Goal: Task Accomplishment & Management: Use online tool/utility

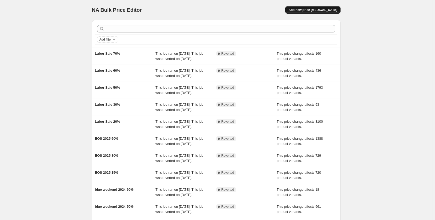
click at [319, 8] on span "Add new price [MEDICAL_DATA]" at bounding box center [313, 10] width 49 height 4
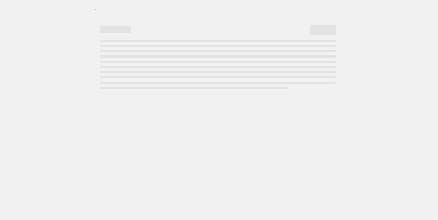
select select "percentage"
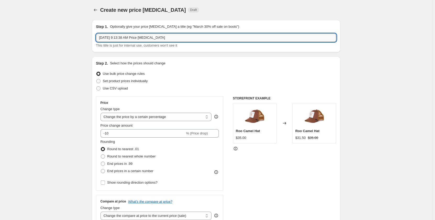
click at [178, 39] on input "Oct 14, 2025, 9:13:38 AM Price change job" at bounding box center [216, 38] width 241 height 8
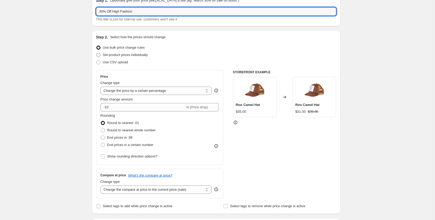
scroll to position [52, 0]
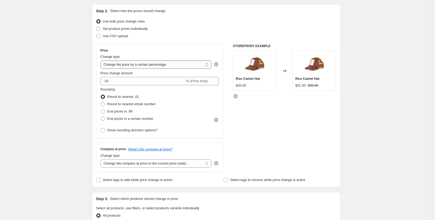
type input "30% Off High Fashion"
click at [209, 65] on select "Change the price to a certain amount Change the price by a certain amount Chang…" at bounding box center [156, 65] width 111 height 8
click at [102, 61] on select "Change the price to a certain amount Change the price by a certain amount Chang…" at bounding box center [156, 65] width 111 height 8
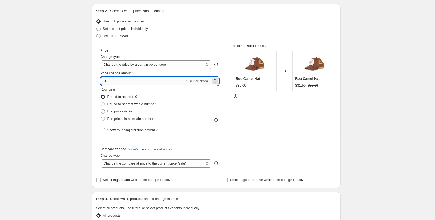
click at [148, 83] on input "-10" at bounding box center [143, 81] width 85 height 8
type input "-1"
type input "30"
click at [59, 91] on div "Create new price change job. This page is ready Create new price change job Dra…" at bounding box center [216, 210] width 433 height 524
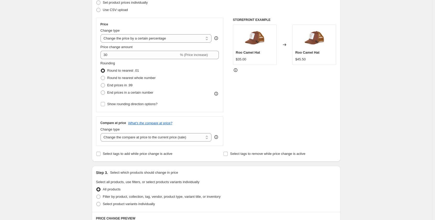
scroll to position [105, 0]
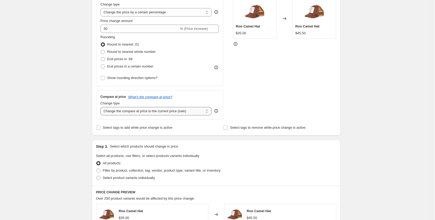
click at [152, 113] on select "Change the compare at price to the current price (sale) Change the compare at p…" at bounding box center [156, 111] width 111 height 8
select select "no_change"
click at [102, 107] on select "Change the compare at price to the current price (sale) Change the compare at p…" at bounding box center [156, 111] width 111 height 8
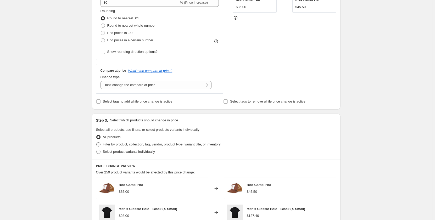
click at [106, 146] on span "Filter by product, collection, tag, vendor, product type, variant title, or inv…" at bounding box center [162, 145] width 118 height 4
click at [97, 143] on input "Filter by product, collection, tag, vendor, product type, variant title, or inv…" at bounding box center [96, 143] width 0 height 0
radio input "true"
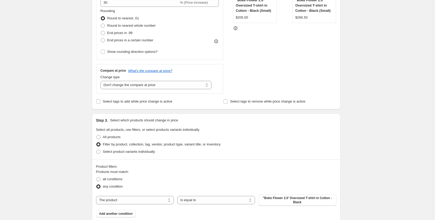
scroll to position [157, 0]
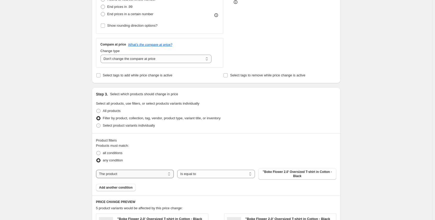
click at [160, 176] on select "The product The product's collection The product's tag The product's vendor The…" at bounding box center [135, 174] width 78 height 8
select select "tag"
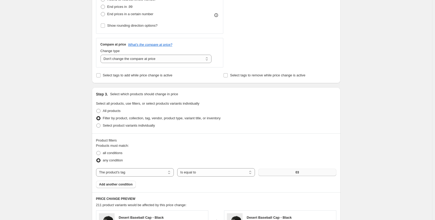
click at [304, 173] on button "03" at bounding box center [298, 172] width 78 height 7
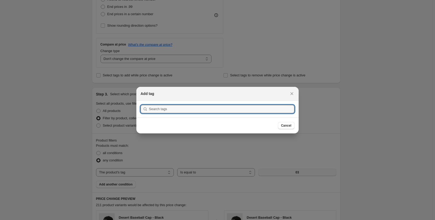
scroll to position [0, 0]
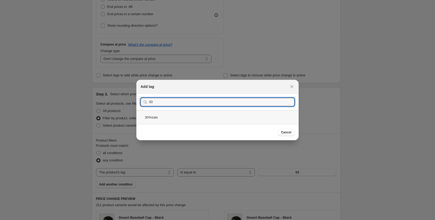
type input "30"
click at [217, 118] on div "30%sale" at bounding box center [217, 118] width 162 height 14
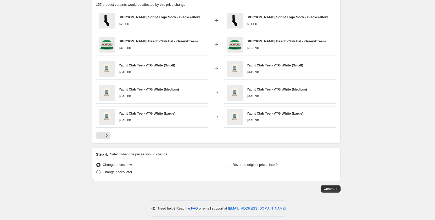
scroll to position [363, 0]
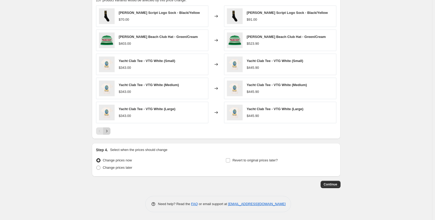
click at [110, 131] on icon "Next" at bounding box center [106, 131] width 5 height 5
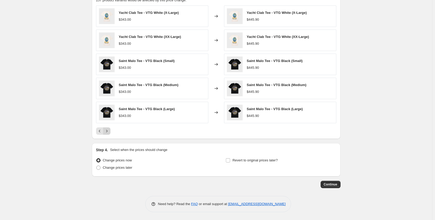
click at [110, 132] on icon "Next" at bounding box center [106, 131] width 5 height 5
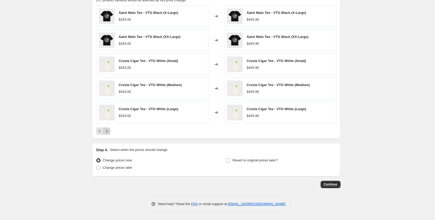
click at [110, 132] on icon "Next" at bounding box center [106, 131] width 5 height 5
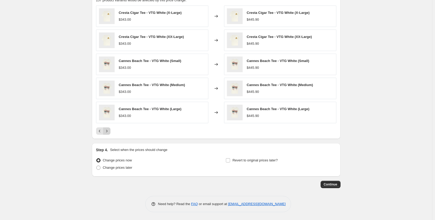
click at [110, 132] on icon "Next" at bounding box center [106, 131] width 5 height 5
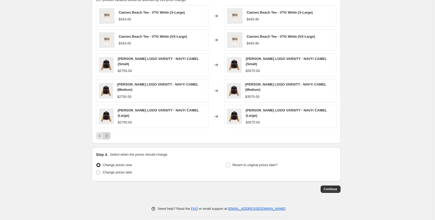
click at [110, 133] on icon "Next" at bounding box center [106, 135] width 5 height 5
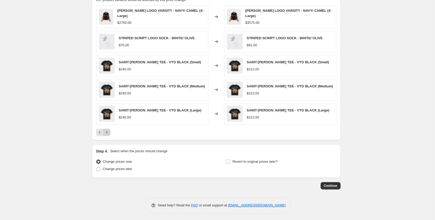
click at [110, 132] on icon "Next" at bounding box center [106, 132] width 5 height 5
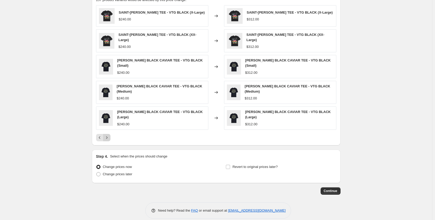
click at [108, 135] on icon "Next" at bounding box center [106, 137] width 5 height 5
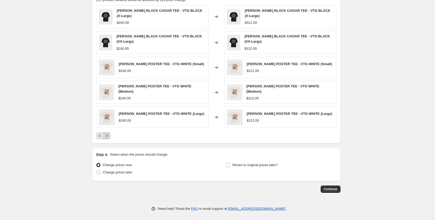
click at [108, 133] on icon "Next" at bounding box center [106, 135] width 5 height 5
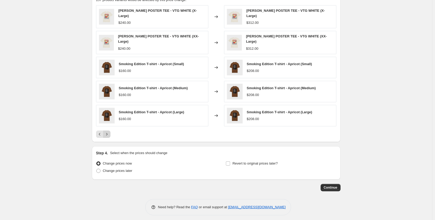
click at [108, 132] on icon "Next" at bounding box center [106, 134] width 5 height 5
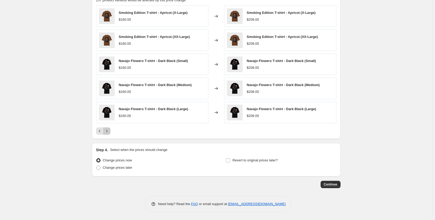
click at [108, 132] on icon "Next" at bounding box center [106, 131] width 5 height 5
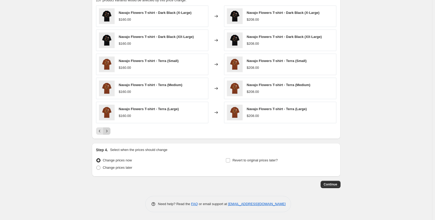
click at [108, 132] on icon "Next" at bounding box center [106, 131] width 5 height 5
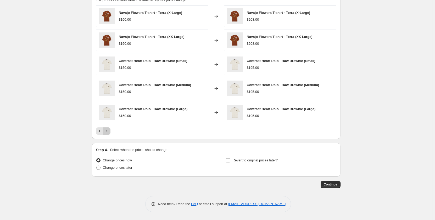
click at [108, 132] on icon "Next" at bounding box center [106, 131] width 5 height 5
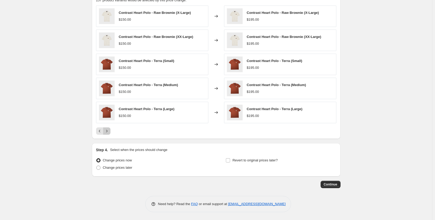
click at [108, 132] on icon "Next" at bounding box center [106, 131] width 5 height 5
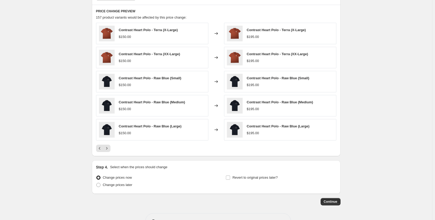
scroll to position [336, 0]
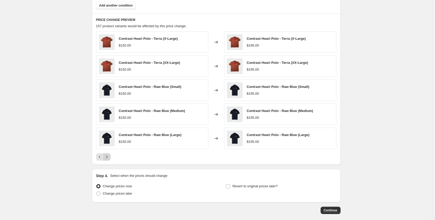
click at [109, 156] on icon "Next" at bounding box center [106, 157] width 5 height 5
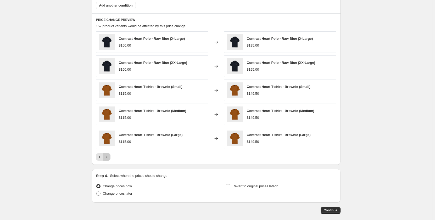
click at [109, 156] on icon "Next" at bounding box center [106, 157] width 5 height 5
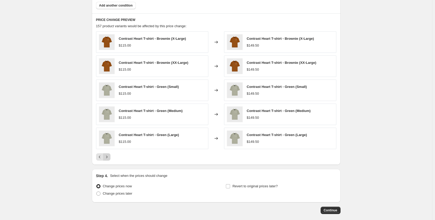
click at [109, 156] on icon "Next" at bounding box center [106, 157] width 5 height 5
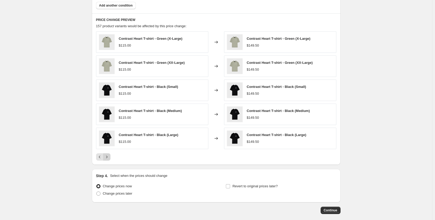
click at [109, 156] on icon "Next" at bounding box center [106, 157] width 5 height 5
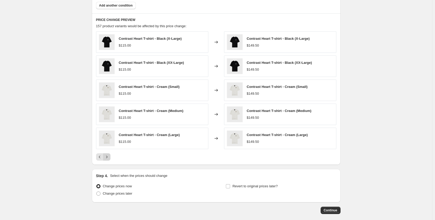
click at [109, 156] on icon "Next" at bounding box center [106, 157] width 5 height 5
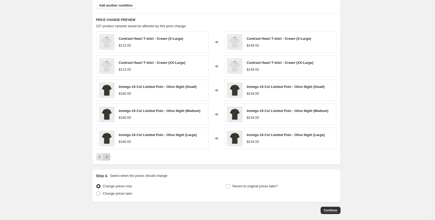
click at [109, 156] on icon "Next" at bounding box center [106, 157] width 5 height 5
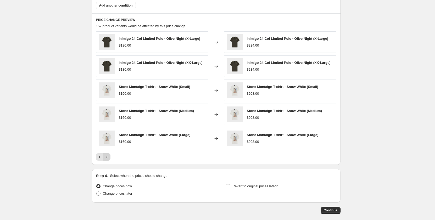
click at [109, 158] on icon "Next" at bounding box center [106, 157] width 5 height 5
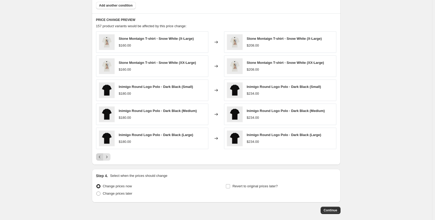
click at [99, 160] on button "Previous" at bounding box center [99, 157] width 7 height 7
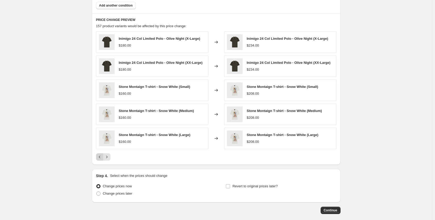
click at [100, 157] on icon "Previous" at bounding box center [100, 157] width 2 height 3
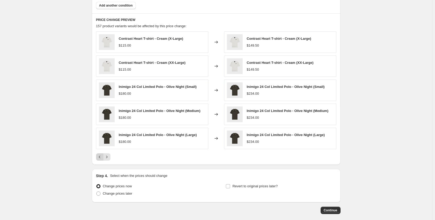
click at [100, 157] on icon "Previous" at bounding box center [100, 157] width 2 height 3
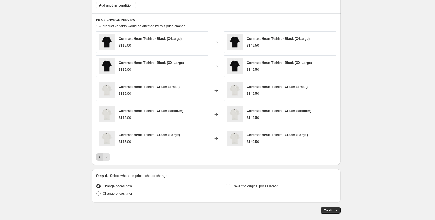
click at [100, 157] on icon "Previous" at bounding box center [100, 157] width 2 height 3
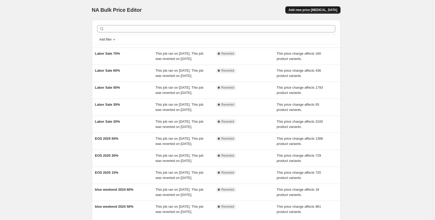
click at [319, 11] on span "Add new price [MEDICAL_DATA]" at bounding box center [313, 10] width 49 height 4
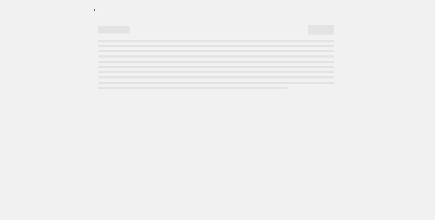
select select "percentage"
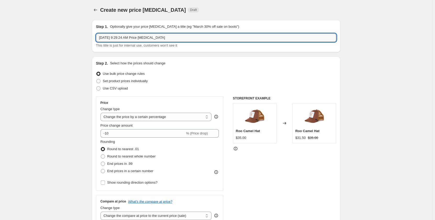
click at [134, 39] on input "[DATE] 9:29:24 AM Price [MEDICAL_DATA]" at bounding box center [216, 38] width 241 height 8
paste input "30%RhudeF25"
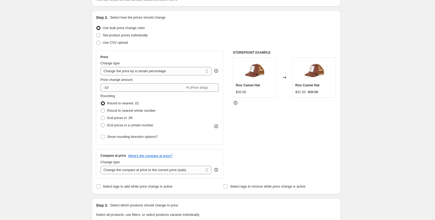
scroll to position [79, 0]
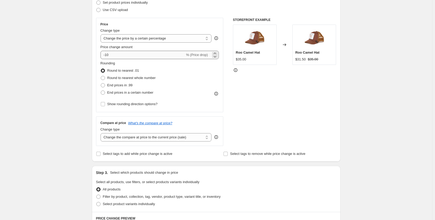
type input "30%RhudeF25"
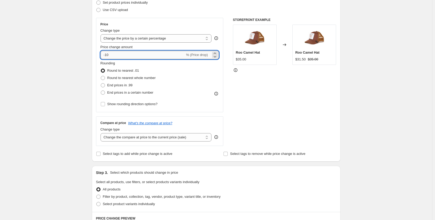
click at [156, 54] on input "-10" at bounding box center [143, 55] width 85 height 8
type input "-1"
click at [270, 75] on div "STOREFRONT EXAMPLE Roo Camel Hat $35.00 Changed to Roo Camel Hat $31.50 $35.00" at bounding box center [284, 82] width 103 height 128
click at [103, 55] on input "30" at bounding box center [140, 55] width 79 height 8
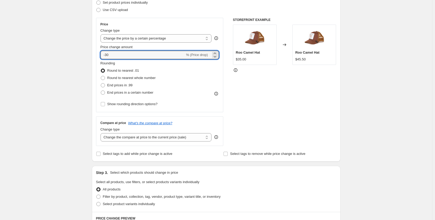
type input "-30"
click at [82, 58] on div "Create new price [MEDICAL_DATA]. This page is ready Create new price [MEDICAL_D…" at bounding box center [216, 183] width 433 height 524
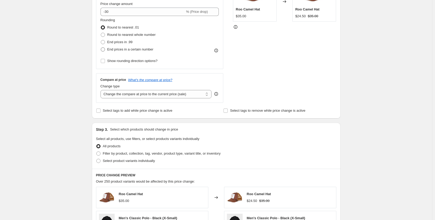
scroll to position [131, 0]
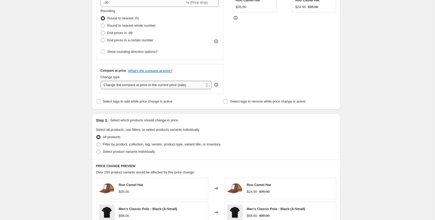
click at [193, 86] on select "Change the compare at price to the current price (sale) Change the compare at p…" at bounding box center [156, 85] width 111 height 8
select select "no_change"
click at [102, 81] on select "Change the compare at price to the current price (sale) Change the compare at p…" at bounding box center [156, 85] width 111 height 8
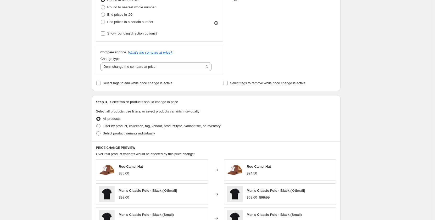
scroll to position [157, 0]
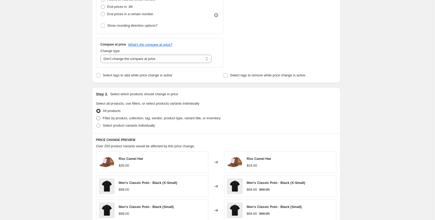
click at [103, 119] on label "Filter by product, collection, tag, vendor, product type, variant title, or inv…" at bounding box center [158, 118] width 125 height 7
click at [97, 117] on input "Filter by product, collection, tag, vendor, product type, variant title, or inv…" at bounding box center [96, 116] width 0 height 0
radio input "true"
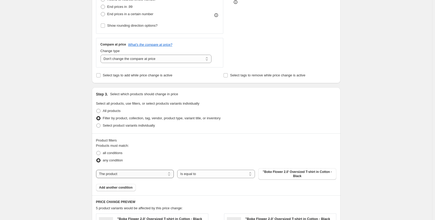
click at [159, 176] on select "The product The product's collection The product's tag The product's vendor The…" at bounding box center [135, 174] width 78 height 8
select select "tag"
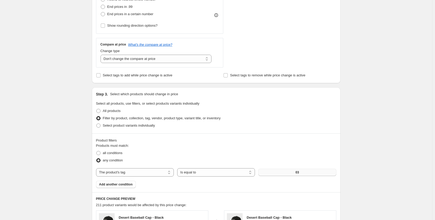
click at [282, 172] on button "03" at bounding box center [298, 172] width 78 height 7
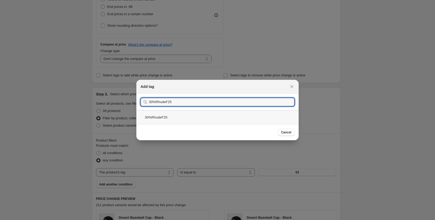
type input "30%RhudeF25"
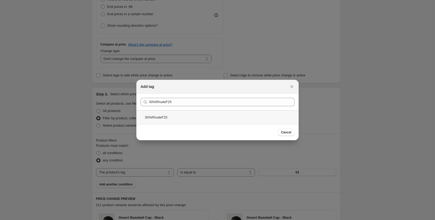
click at [168, 115] on div "30%RhudeF25" at bounding box center [217, 118] width 162 height 14
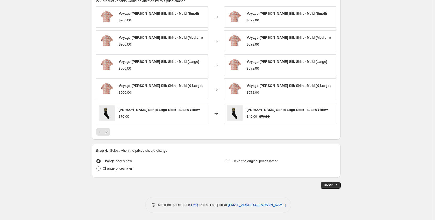
scroll to position [363, 0]
click at [108, 132] on icon "Next" at bounding box center [106, 131] width 5 height 5
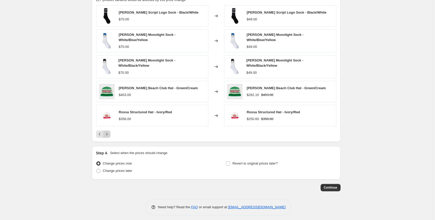
click at [108, 132] on icon "Next" at bounding box center [106, 134] width 5 height 5
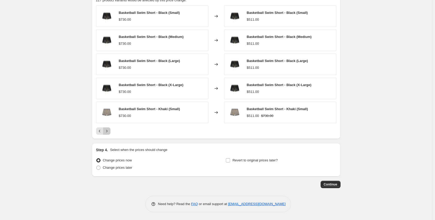
click at [108, 132] on icon "Next" at bounding box center [106, 131] width 5 height 5
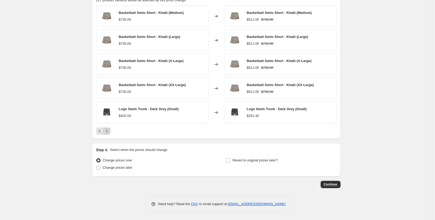
click at [108, 132] on icon "Next" at bounding box center [106, 131] width 5 height 5
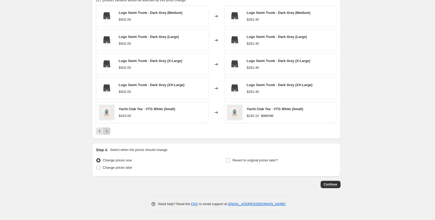
click at [108, 132] on icon "Next" at bounding box center [106, 131] width 5 height 5
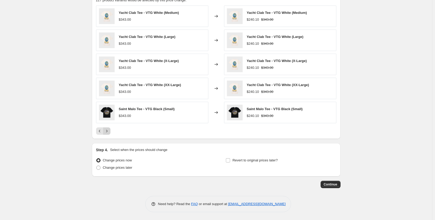
click at [108, 132] on icon "Next" at bounding box center [106, 131] width 5 height 5
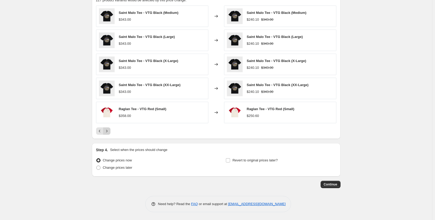
click at [108, 132] on icon "Next" at bounding box center [106, 131] width 5 height 5
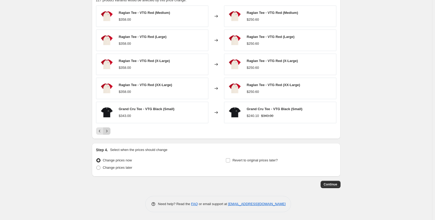
click at [108, 132] on icon "Next" at bounding box center [106, 131] width 5 height 5
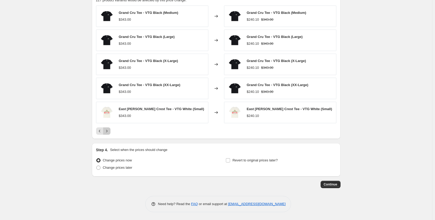
click at [108, 132] on icon "Next" at bounding box center [106, 131] width 5 height 5
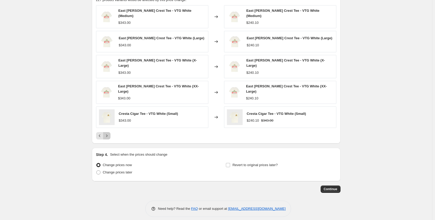
click at [108, 133] on icon "Next" at bounding box center [106, 135] width 5 height 5
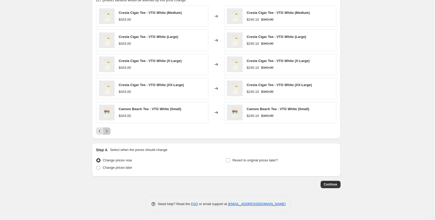
click at [108, 132] on icon "Next" at bounding box center [106, 131] width 5 height 5
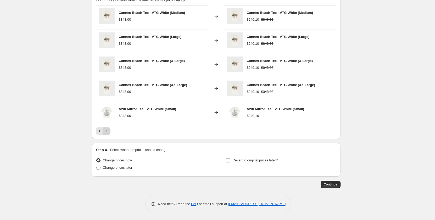
click at [108, 132] on icon "Next" at bounding box center [106, 131] width 5 height 5
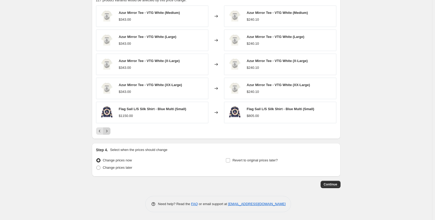
click at [108, 132] on icon "Next" at bounding box center [106, 131] width 5 height 5
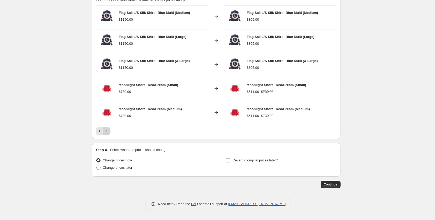
click at [108, 132] on icon "Next" at bounding box center [106, 131] width 5 height 5
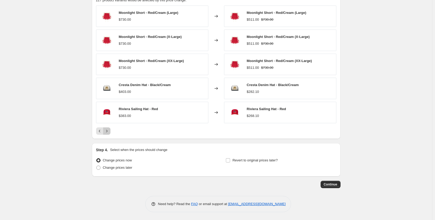
click at [108, 132] on icon "Next" at bounding box center [106, 131] width 5 height 5
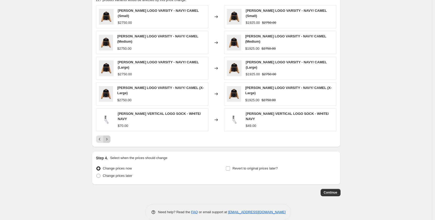
click at [108, 137] on icon "Next" at bounding box center [106, 139] width 5 height 5
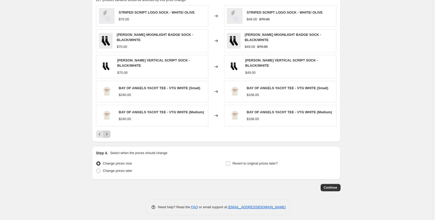
click at [108, 132] on icon "Next" at bounding box center [106, 134] width 5 height 5
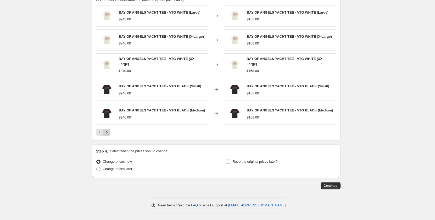
click at [108, 132] on icon "Next" at bounding box center [106, 132] width 5 height 5
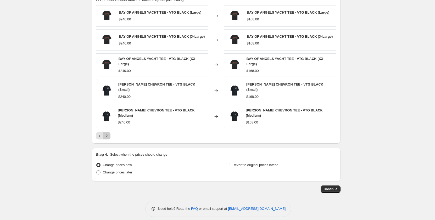
click at [108, 133] on icon "Next" at bounding box center [106, 135] width 5 height 5
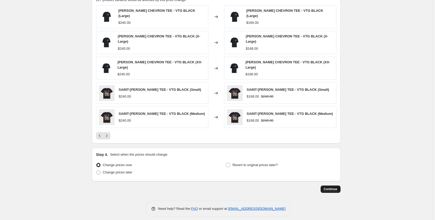
click at [331, 187] on span "Continue" at bounding box center [331, 189] width 14 height 4
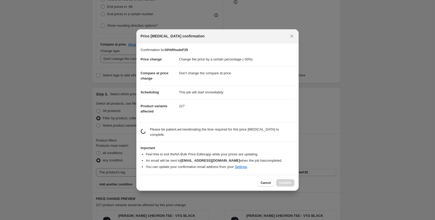
scroll to position [0, 0]
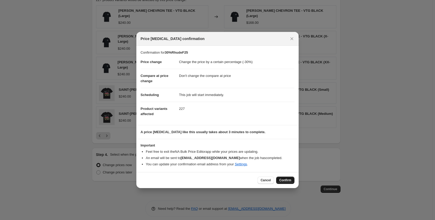
click at [293, 181] on button "Confirm" at bounding box center [285, 180] width 18 height 7
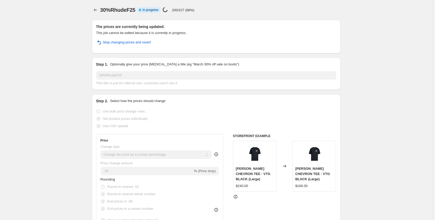
select select "percentage"
select select "no_change"
select select "tag"
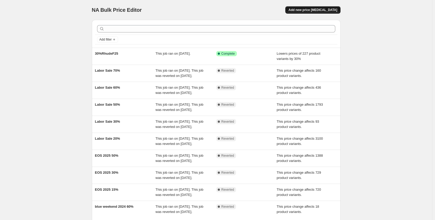
click at [327, 12] on button "Add new price [MEDICAL_DATA]" at bounding box center [313, 9] width 55 height 7
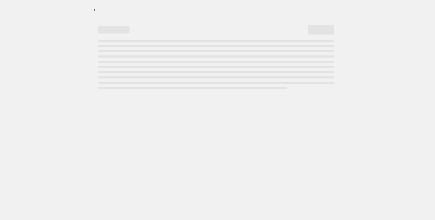
select select "percentage"
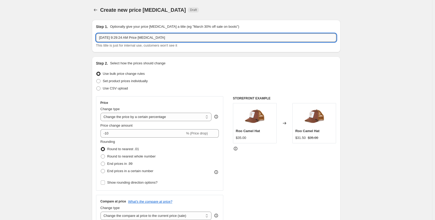
click at [124, 40] on input "[DATE] 9:29:24 AM Price [MEDICAL_DATA]" at bounding box center [216, 38] width 241 height 8
paste input "30%RhudeF25"
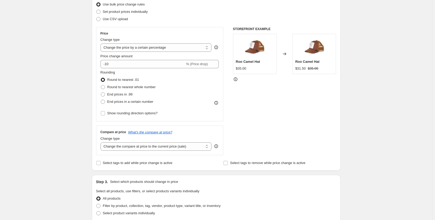
scroll to position [79, 0]
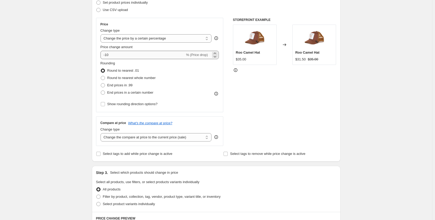
type input "30%KenzoF25"
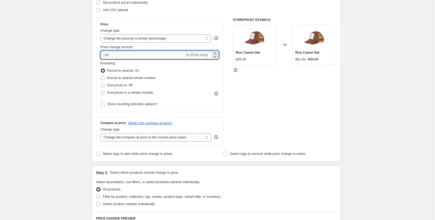
click at [113, 54] on input "-10" at bounding box center [143, 55] width 85 height 8
type input "-1"
type input "-30"
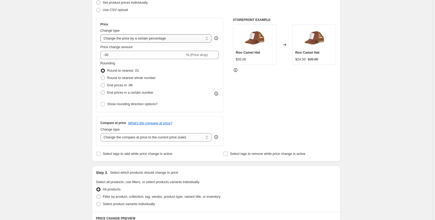
click at [170, 40] on select "Change the price to a certain amount Change the price by a certain amount Chang…" at bounding box center [156, 38] width 111 height 8
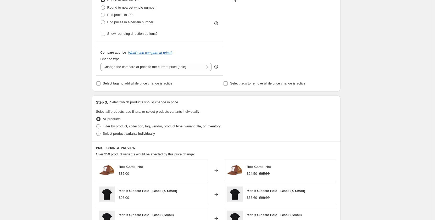
scroll to position [157, 0]
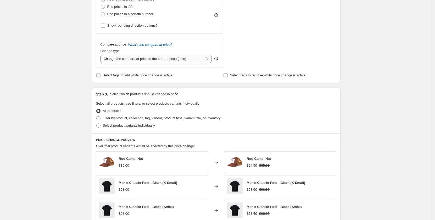
click at [194, 59] on select "Change the compare at price to the current price (sale) Change the compare at p…" at bounding box center [156, 59] width 111 height 8
select select "no_change"
click at [102, 55] on select "Change the compare at price to the current price (sale) Change the compare at p…" at bounding box center [156, 59] width 111 height 8
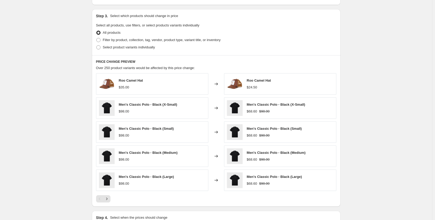
scroll to position [236, 0]
click at [98, 39] on span at bounding box center [98, 40] width 4 height 4
click at [97, 38] on input "Filter by product, collection, tag, vendor, product type, variant title, or inv…" at bounding box center [96, 38] width 0 height 0
radio input "true"
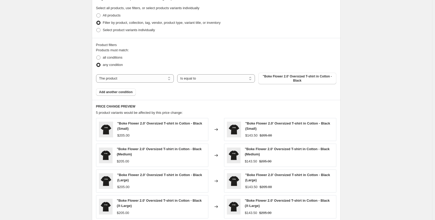
scroll to position [262, 0]
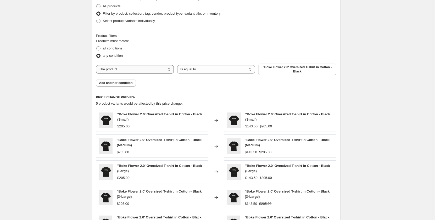
click at [138, 70] on select "The product The product's collection The product's tag The product's vendor The…" at bounding box center [135, 69] width 78 height 8
select select "tag"
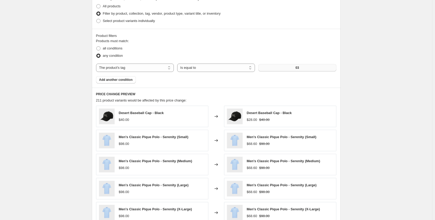
click at [306, 67] on button "03" at bounding box center [298, 67] width 78 height 7
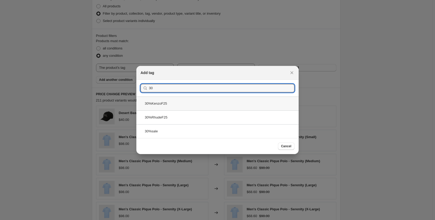
type input "30"
click at [200, 100] on div "30%KenzoF25" at bounding box center [217, 104] width 162 height 14
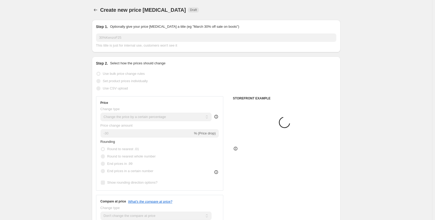
scroll to position [262, 0]
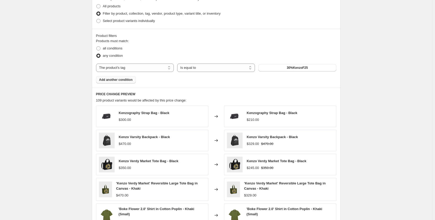
click at [104, 82] on span "Add another condition" at bounding box center [116, 80] width 34 height 4
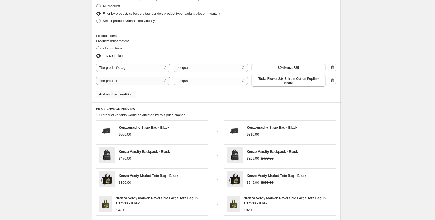
click at [111, 80] on select "The product The product's collection The product's tag The product's vendor The…" at bounding box center [133, 81] width 74 height 8
click at [29, 113] on div "Create new price [MEDICAL_DATA]. This page is ready Create new price [MEDICAL_D…" at bounding box center [216, 38] width 433 height 601
click at [334, 81] on icon "button" at bounding box center [332, 80] width 5 height 5
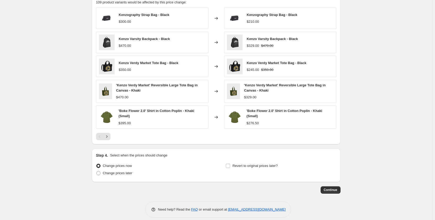
scroll to position [366, 0]
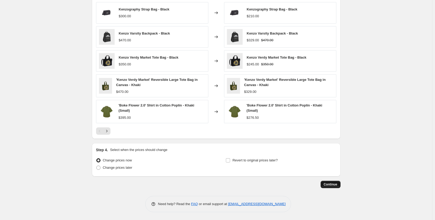
click at [333, 184] on span "Continue" at bounding box center [331, 185] width 14 height 4
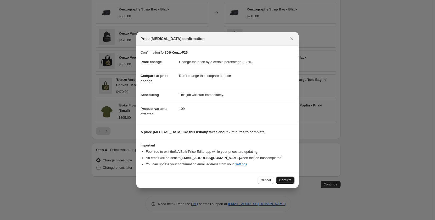
click at [288, 181] on span "Confirm" at bounding box center [286, 180] width 12 height 4
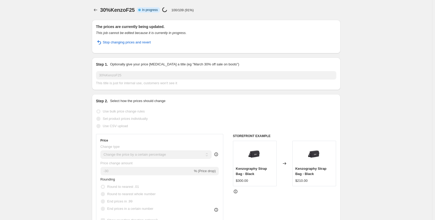
select select "percentage"
select select "no_change"
select select "tag"
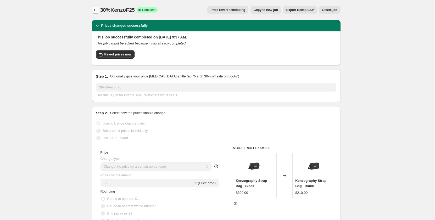
click at [97, 13] on button "Price change jobs" at bounding box center [95, 9] width 7 height 7
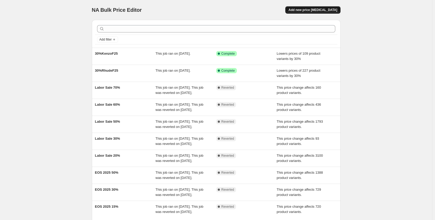
click at [336, 10] on span "Add new price [MEDICAL_DATA]" at bounding box center [313, 10] width 49 height 4
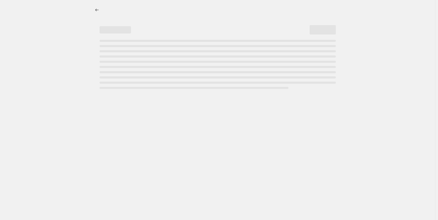
select select "percentage"
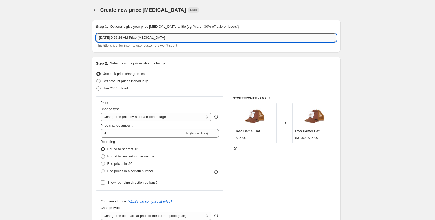
click at [130, 40] on input "[DATE] 9:29:24 AM Price [MEDICAL_DATA]" at bounding box center [216, 38] width 241 height 8
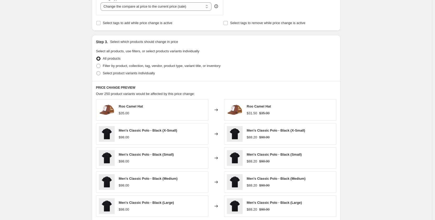
scroll to position [183, 0]
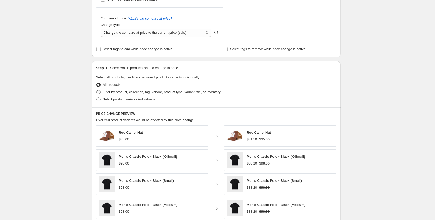
type input "OAS50%25F"
click at [111, 94] on span "Filter by product, collection, tag, vendor, product type, variant title, or inv…" at bounding box center [162, 92] width 118 height 4
click at [97, 90] on input "Filter by product, collection, tag, vendor, product type, variant title, or inv…" at bounding box center [96, 90] width 0 height 0
radio input "true"
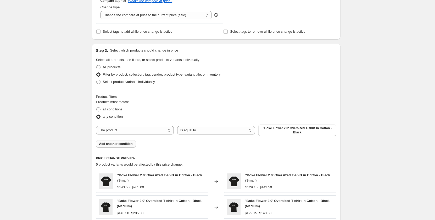
scroll to position [210, 0]
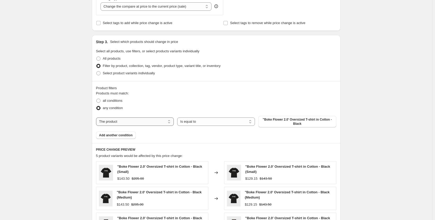
click at [112, 118] on select "The product The product's collection The product's tag The product's vendor The…" at bounding box center [135, 122] width 78 height 8
select select "vendor"
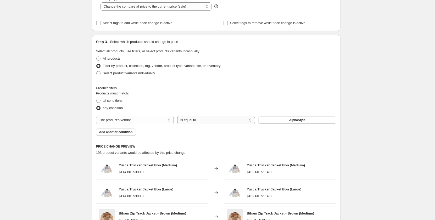
click at [197, 123] on select "Is equal to Is not equal to" at bounding box center [216, 120] width 78 height 8
click at [279, 117] on button "AlphaStyle" at bounding box center [298, 120] width 78 height 7
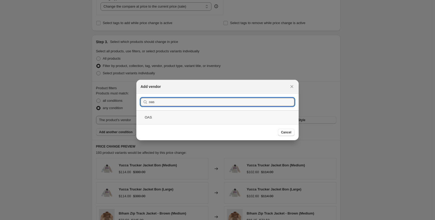
type input "oas"
click at [156, 118] on div "OAS" at bounding box center [217, 118] width 162 height 14
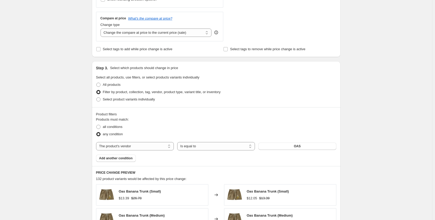
scroll to position [363, 0]
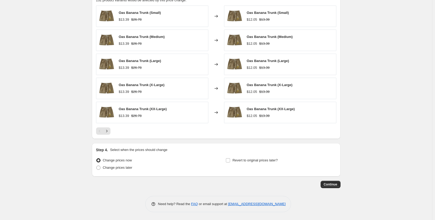
click at [123, 117] on div "$13.39" at bounding box center [124, 115] width 10 height 5
click at [124, 109] on span "Oas Banana Trunk (XX-Large)" at bounding box center [143, 109] width 48 height 4
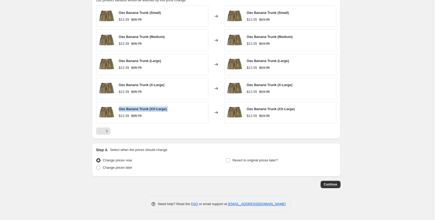
click at [124, 109] on span "Oas Banana Trunk (XX-Large)" at bounding box center [143, 109] width 48 height 4
copy span "Oas Banana Trunk (XX-Large)"
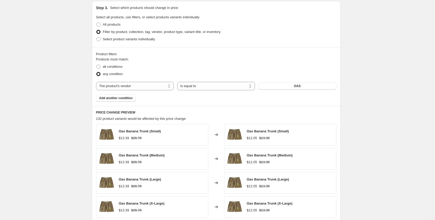
scroll to position [232, 0]
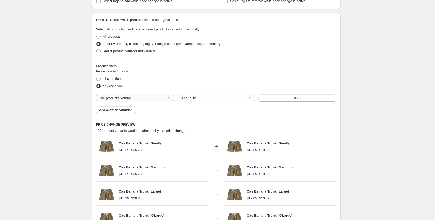
click at [141, 98] on select "The product The product's collection The product's tag The product's vendor The…" at bounding box center [135, 98] width 78 height 8
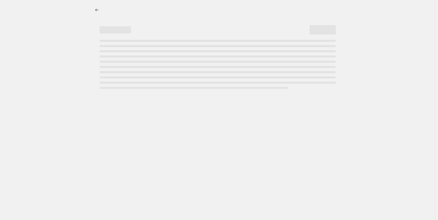
select select "percentage"
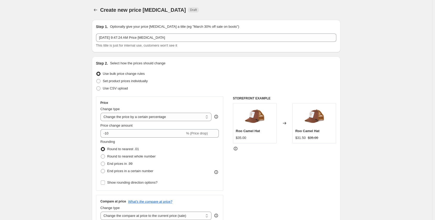
click at [133, 42] on div "Oct 14, 2025, 9:47:24 AM Price change job This title is just for internal use, …" at bounding box center [216, 41] width 241 height 15
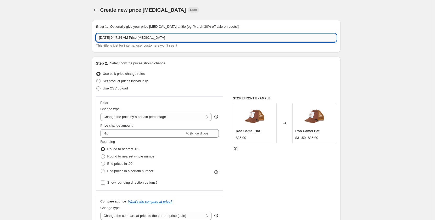
click at [135, 37] on input "Oct 14, 2025, 9:47:24 AM Price change job" at bounding box center [216, 38] width 241 height 8
paste input "79.99"
click at [119, 37] on input "50%OAS25F" at bounding box center [216, 38] width 241 height 8
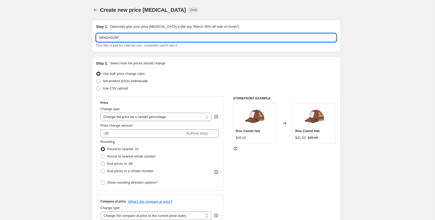
click at [119, 37] on input "50%OAS25F" at bounding box center [216, 38] width 241 height 8
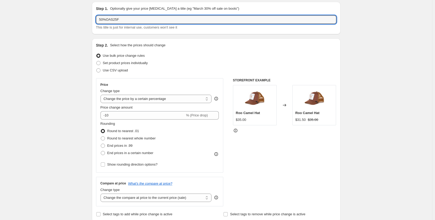
scroll to position [52, 0]
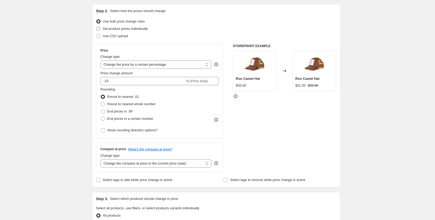
type input "50%OAS25F"
click at [110, 30] on span "Set product prices individually" at bounding box center [125, 29] width 45 height 4
click at [97, 27] on input "Set product prices individually" at bounding box center [96, 27] width 0 height 0
radio input "true"
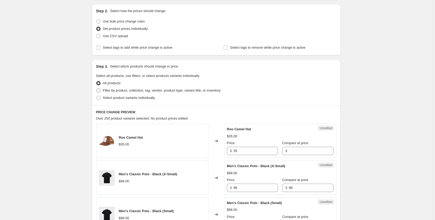
click at [108, 90] on span "Filter by product, collection, tag, vendor, product type, variant title, or inv…" at bounding box center [162, 91] width 118 height 4
click at [97, 89] on input "Filter by product, collection, tag, vendor, product type, variant title, or inv…" at bounding box center [96, 89] width 0 height 0
radio input "true"
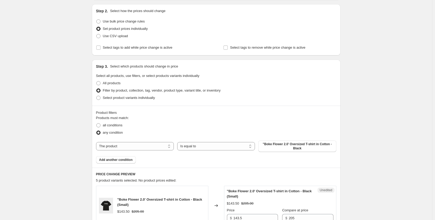
scroll to position [79, 0]
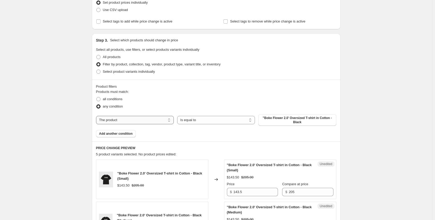
click at [129, 122] on select "The product The product's collection The product's tag The product's vendor The…" at bounding box center [135, 120] width 78 height 8
select select "tag"
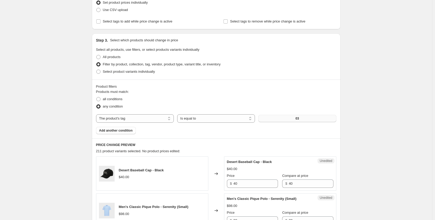
click at [294, 119] on button "03" at bounding box center [298, 118] width 78 height 7
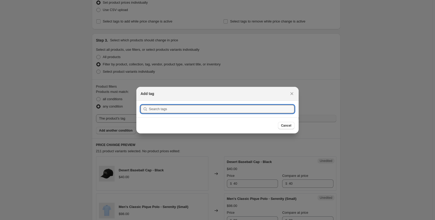
paste input "50%OAS25F"
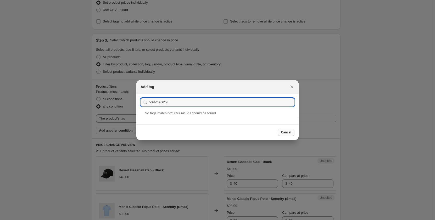
type input "50%OAS25F"
click at [290, 132] on span "Cancel" at bounding box center [286, 132] width 10 height 4
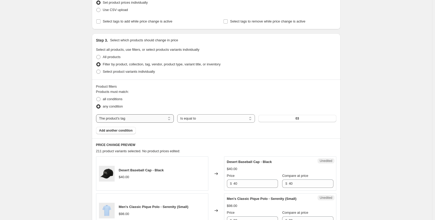
click at [125, 122] on select "The product The product's collection The product's tag The product's vendor The…" at bounding box center [135, 118] width 78 height 8
select select "vendor"
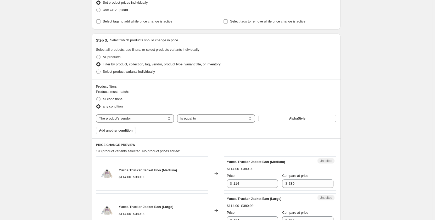
click at [292, 121] on button "AlphaStyle" at bounding box center [298, 118] width 78 height 7
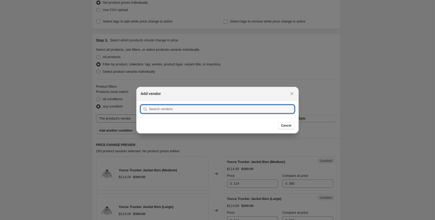
scroll to position [0, 0]
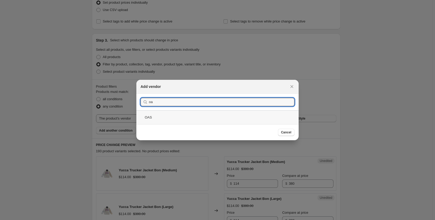
type input "oa"
click at [155, 118] on div "OAS" at bounding box center [217, 118] width 162 height 14
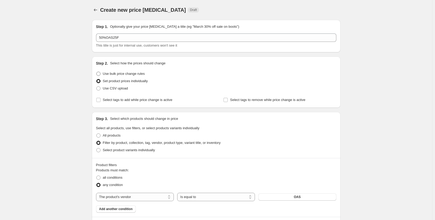
click at [110, 74] on span "Use bulk price change rules" at bounding box center [124, 74] width 42 height 4
click at [97, 72] on input "Use bulk price change rules" at bounding box center [96, 72] width 0 height 0
radio input "true"
select select "percentage"
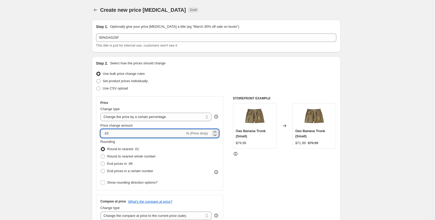
click at [136, 131] on input "-10" at bounding box center [143, 133] width 85 height 8
type input "-1"
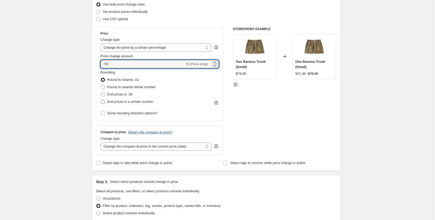
scroll to position [79, 0]
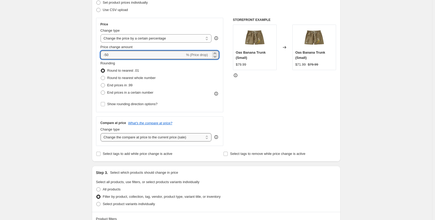
type input "-50"
click at [136, 139] on select "Change the compare at price to the current price (sale) Change the compare at p…" at bounding box center [156, 137] width 111 height 8
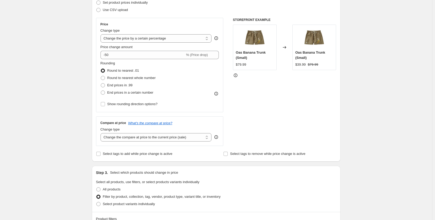
select select "no_change"
click at [102, 133] on select "Change the compare at price to the current price (sale) Change the compare at p…" at bounding box center [156, 137] width 111 height 8
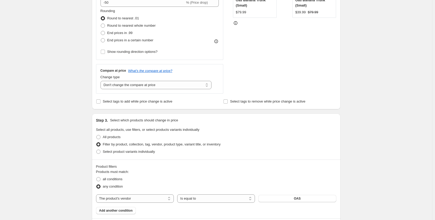
click at [67, 132] on div "Create new price change job. This page is ready Create new price change job Dra…" at bounding box center [216, 160] width 433 height 583
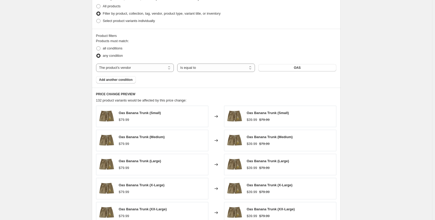
scroll to position [363, 0]
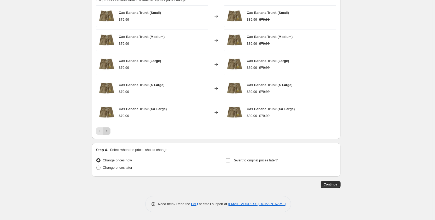
click at [111, 128] on button "Next" at bounding box center [106, 131] width 7 height 7
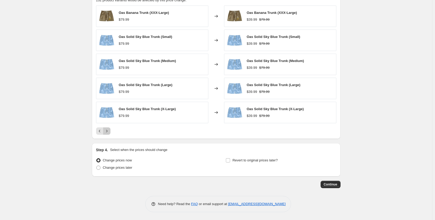
click at [111, 129] on button "Next" at bounding box center [106, 131] width 7 height 7
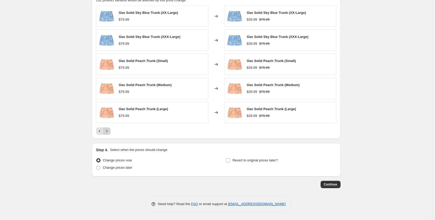
click at [111, 129] on button "Next" at bounding box center [106, 131] width 7 height 7
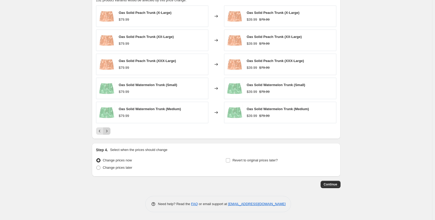
click at [111, 129] on button "Next" at bounding box center [106, 131] width 7 height 7
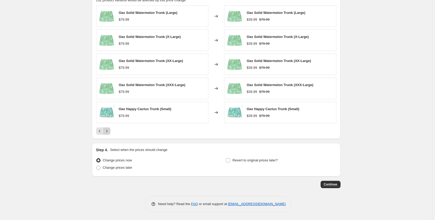
click at [111, 129] on button "Next" at bounding box center [106, 131] width 7 height 7
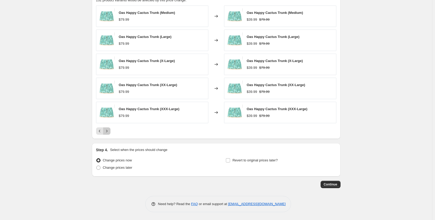
click at [111, 129] on button "Next" at bounding box center [106, 131] width 7 height 7
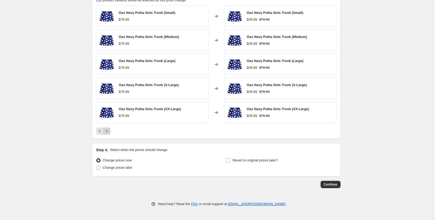
click at [111, 129] on button "Next" at bounding box center [106, 131] width 7 height 7
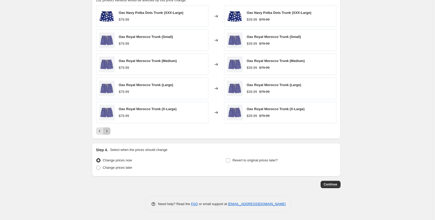
click at [111, 129] on button "Next" at bounding box center [106, 131] width 7 height 7
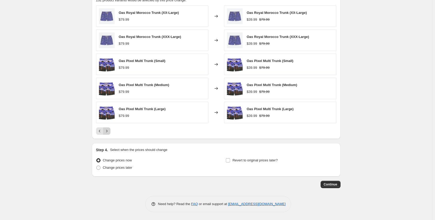
click at [111, 129] on button "Next" at bounding box center [106, 131] width 7 height 7
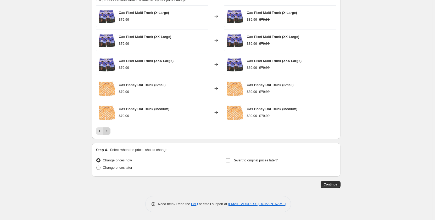
click at [111, 129] on button "Next" at bounding box center [106, 131] width 7 height 7
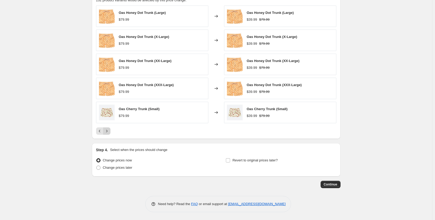
click at [111, 129] on button "Next" at bounding box center [106, 131] width 7 height 7
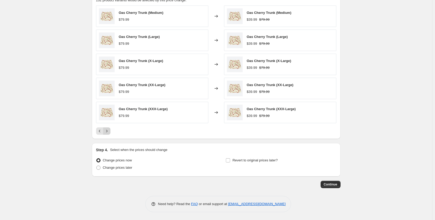
click at [111, 129] on button "Next" at bounding box center [106, 131] width 7 height 7
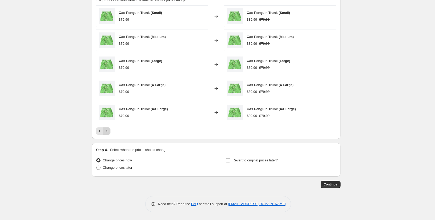
click at [111, 129] on button "Next" at bounding box center [106, 131] width 7 height 7
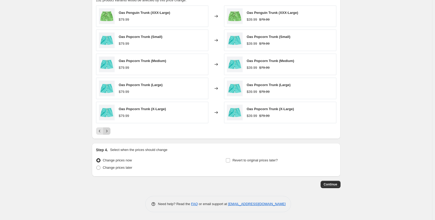
click at [111, 129] on button "Next" at bounding box center [106, 131] width 7 height 7
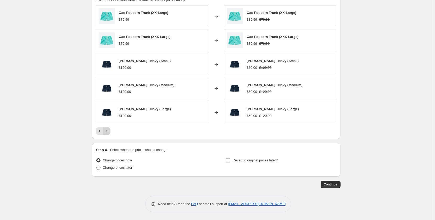
click at [111, 129] on button "Next" at bounding box center [106, 131] width 7 height 7
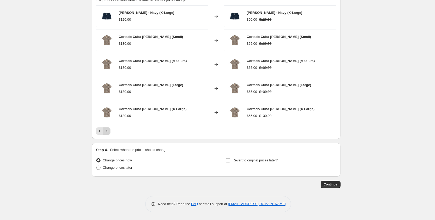
click at [111, 129] on button "Next" at bounding box center [106, 131] width 7 height 7
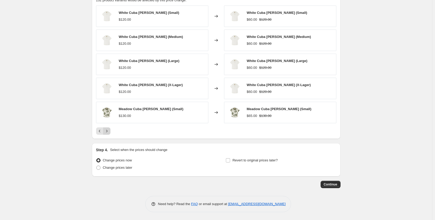
click at [111, 129] on button "Next" at bounding box center [106, 131] width 7 height 7
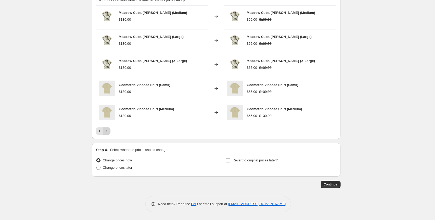
click at [111, 129] on button "Next" at bounding box center [106, 131] width 7 height 7
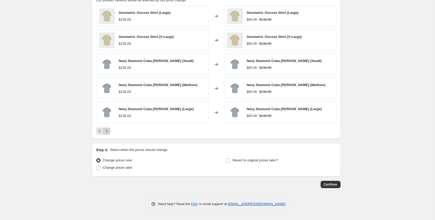
click at [111, 129] on button "Next" at bounding box center [106, 131] width 7 height 7
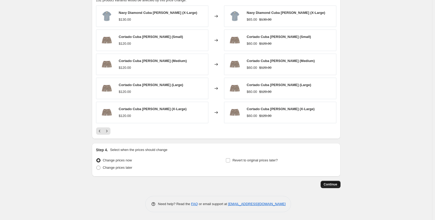
click at [331, 183] on span "Continue" at bounding box center [331, 185] width 14 height 4
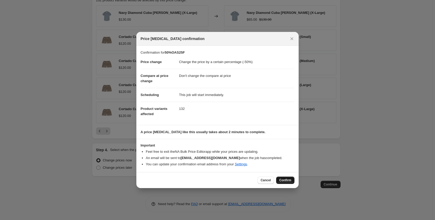
click at [287, 178] on button "Confirm" at bounding box center [285, 180] width 18 height 7
